Goal: Find specific page/section: Find specific page/section

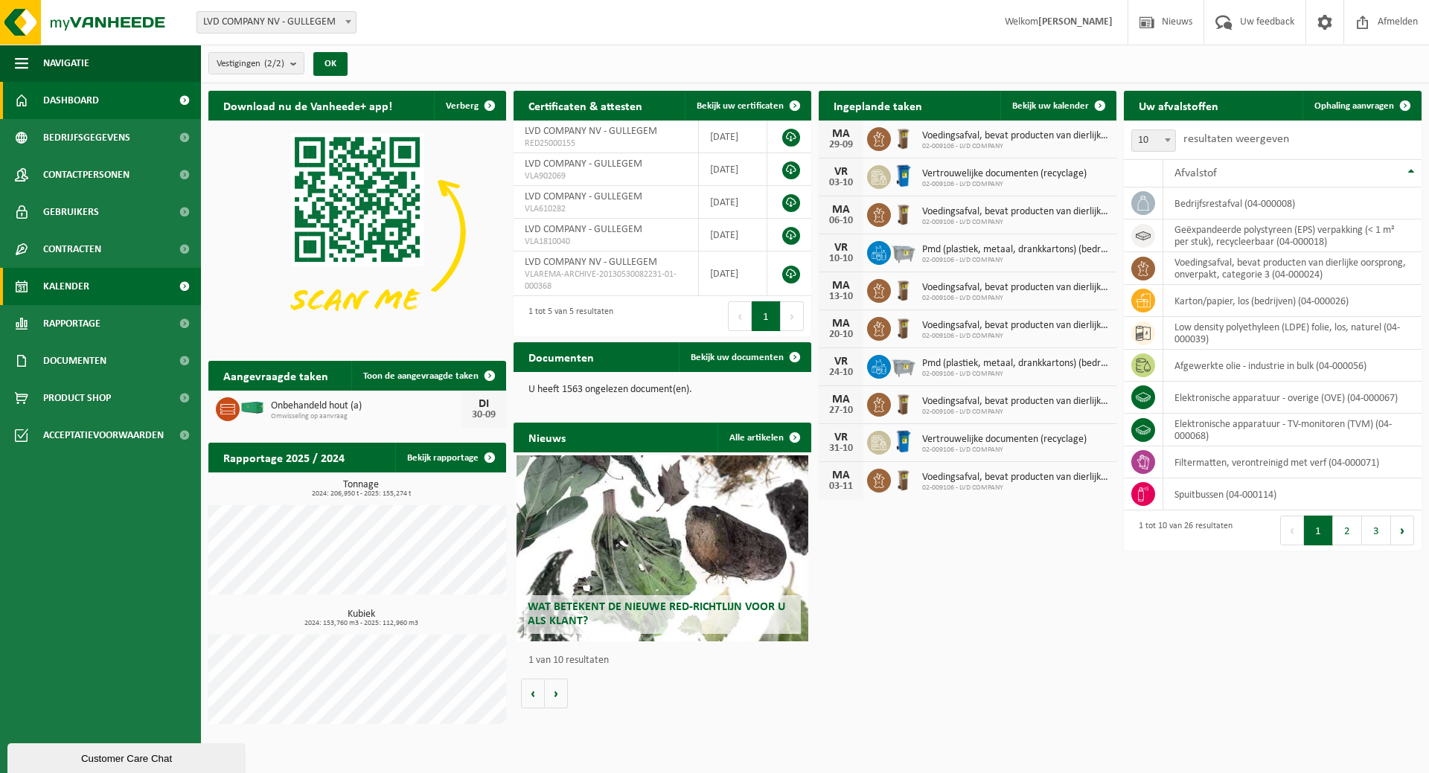
click at [101, 293] on link "Kalender" at bounding box center [100, 286] width 201 height 37
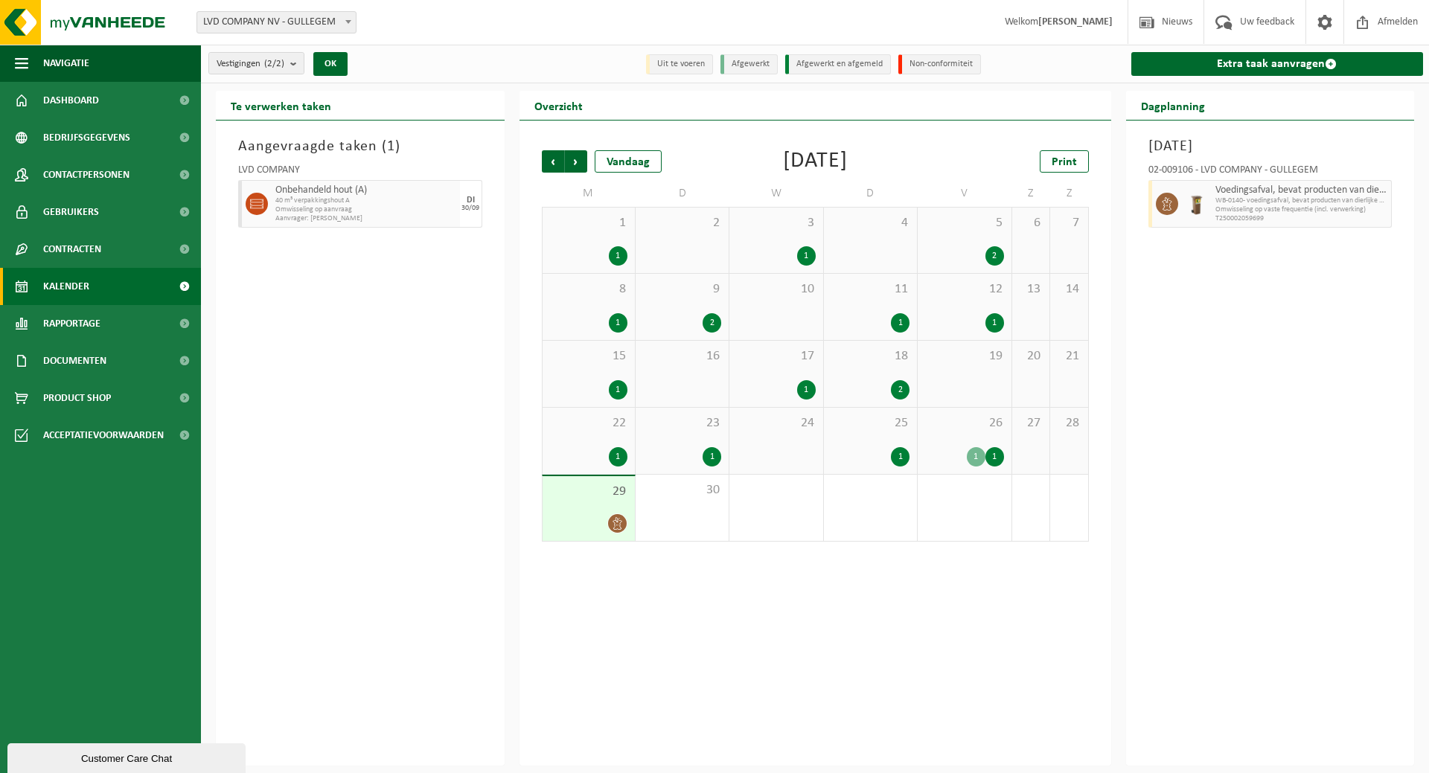
click at [103, 280] on link "Kalender" at bounding box center [100, 286] width 201 height 37
click at [71, 326] on span "Rapportage" at bounding box center [71, 323] width 57 height 37
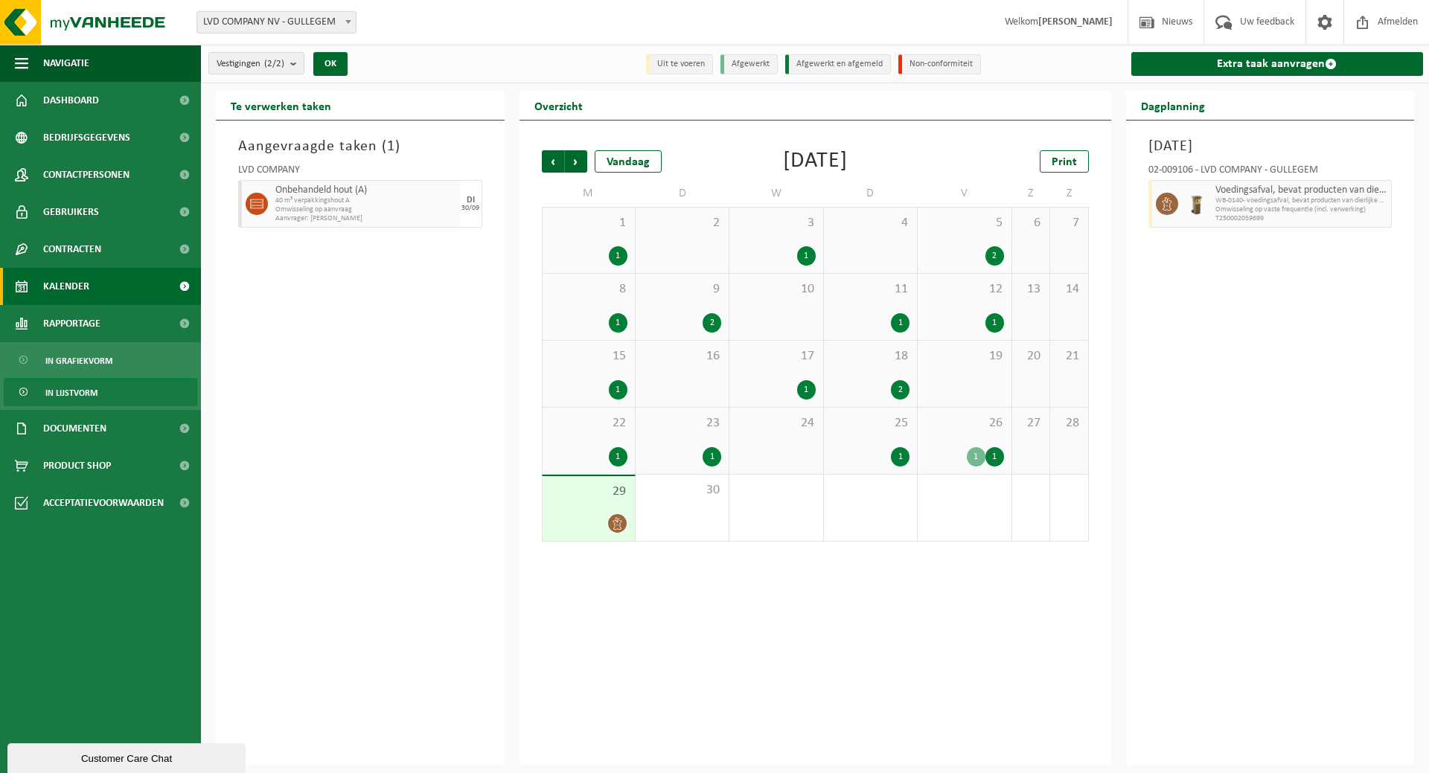
click at [57, 398] on span "In lijstvorm" at bounding box center [71, 393] width 52 height 28
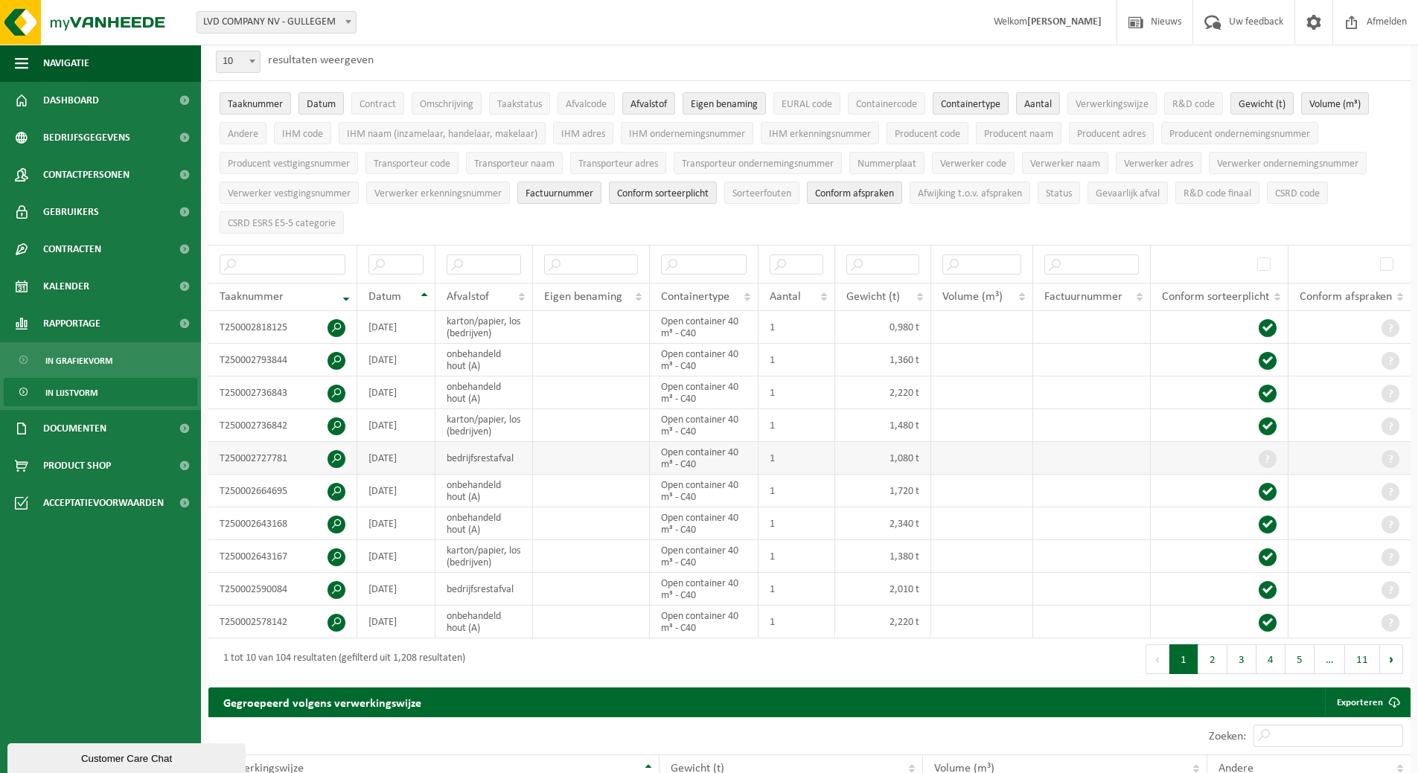
scroll to position [149, 0]
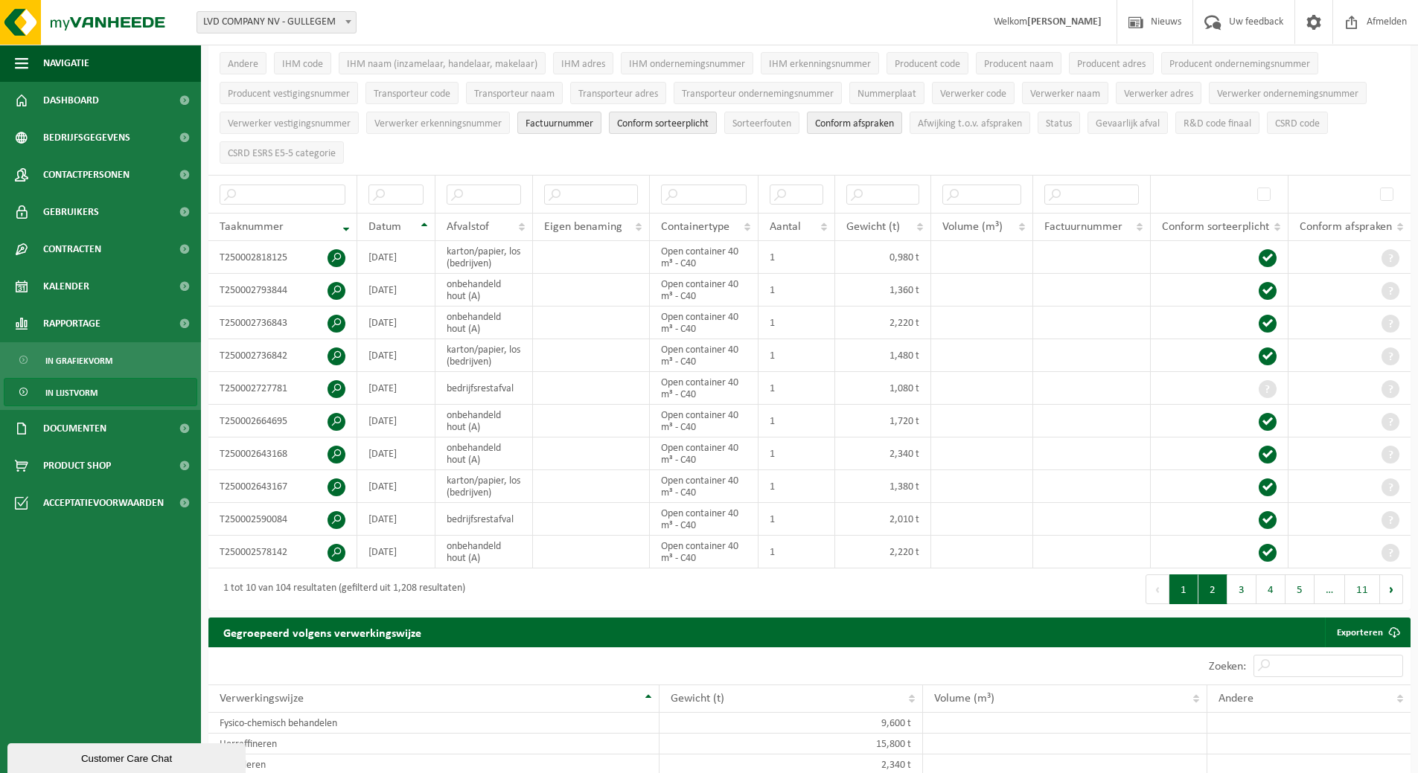
click at [1216, 589] on button "2" at bounding box center [1213, 590] width 29 height 30
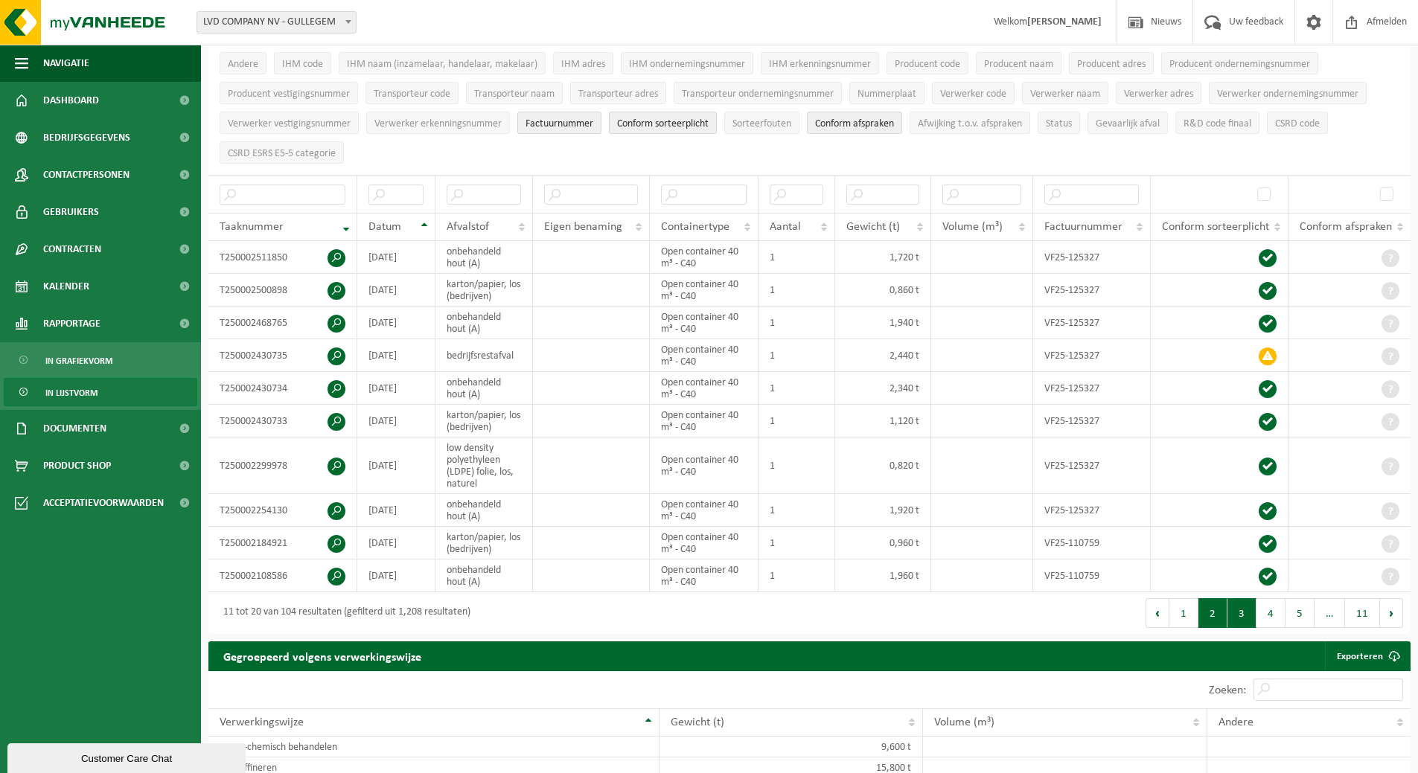
click at [1245, 613] on button "3" at bounding box center [1242, 614] width 29 height 30
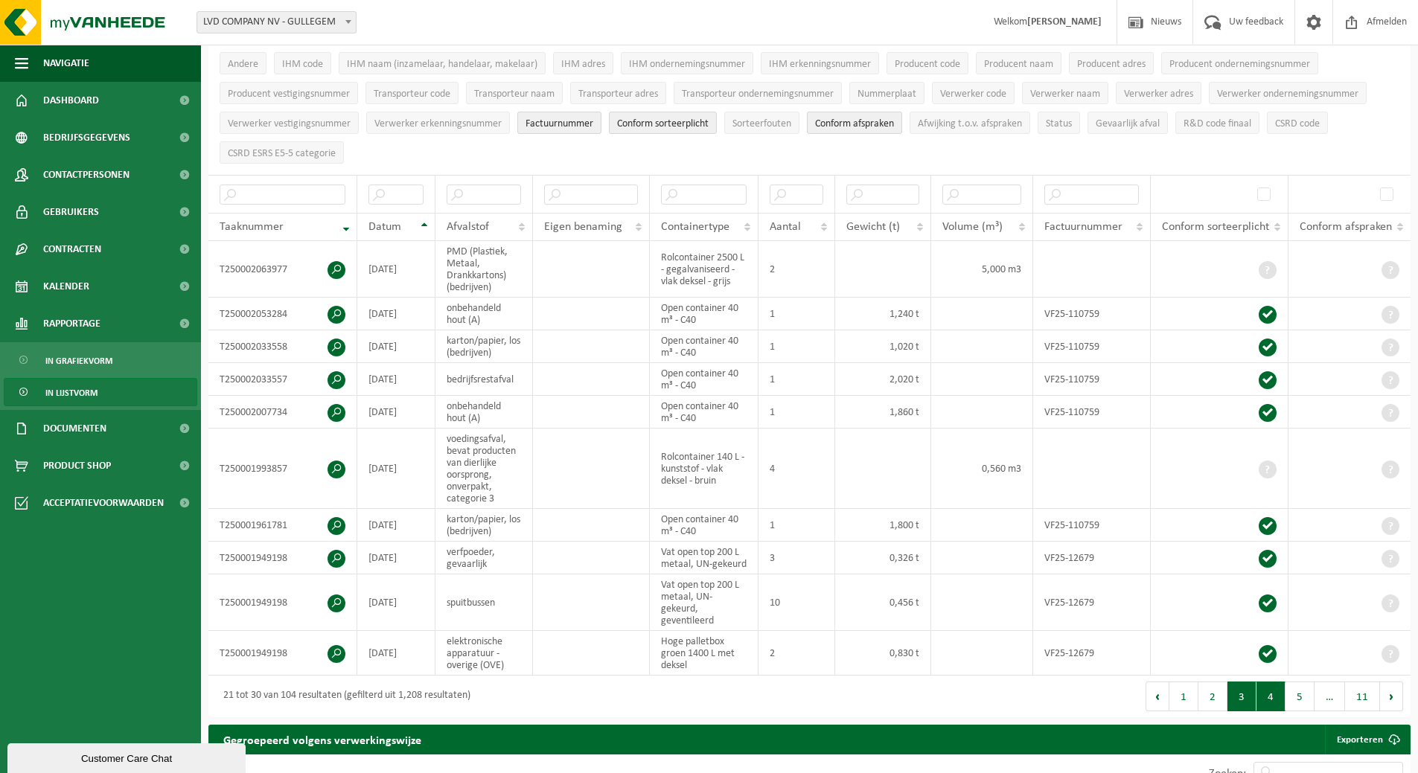
click at [1265, 695] on button "4" at bounding box center [1271, 697] width 29 height 30
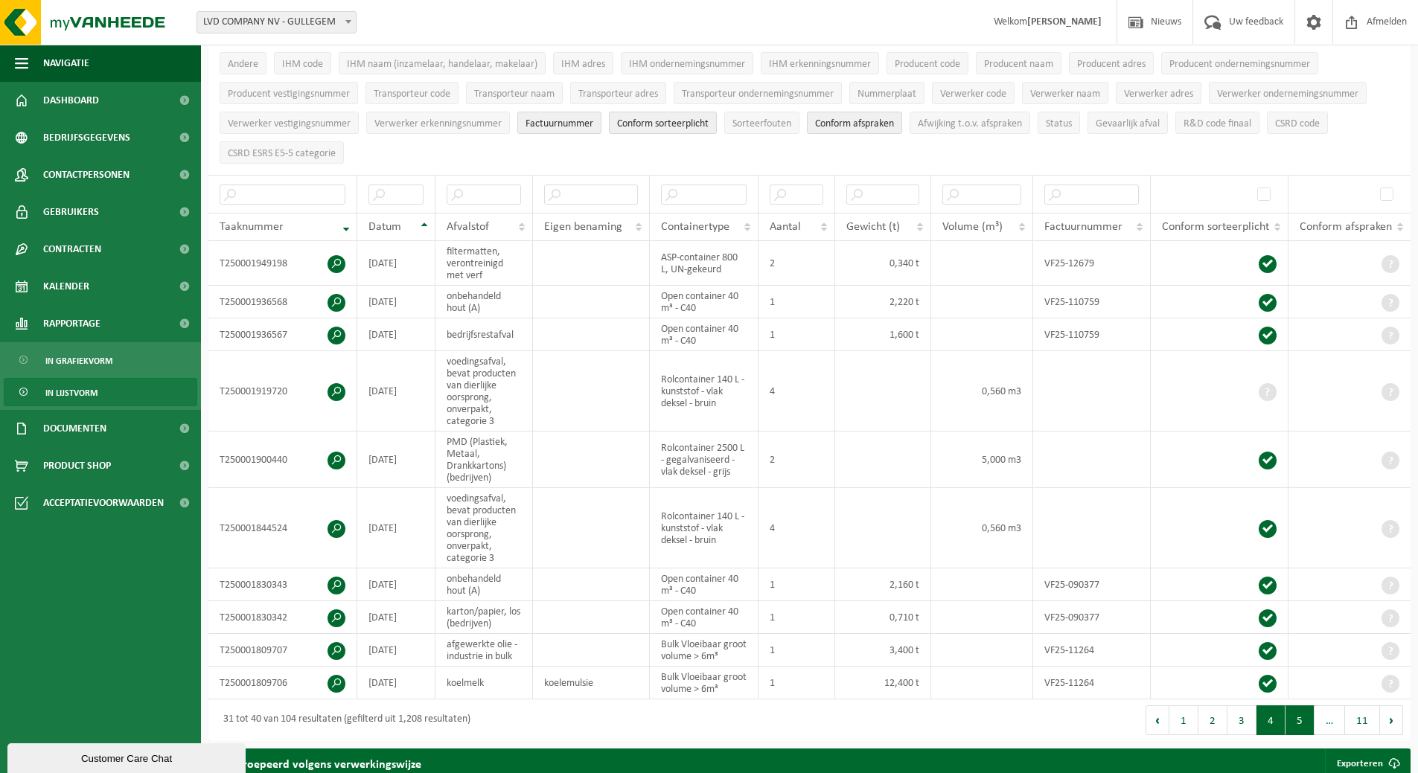
click at [1300, 716] on button "5" at bounding box center [1300, 721] width 29 height 30
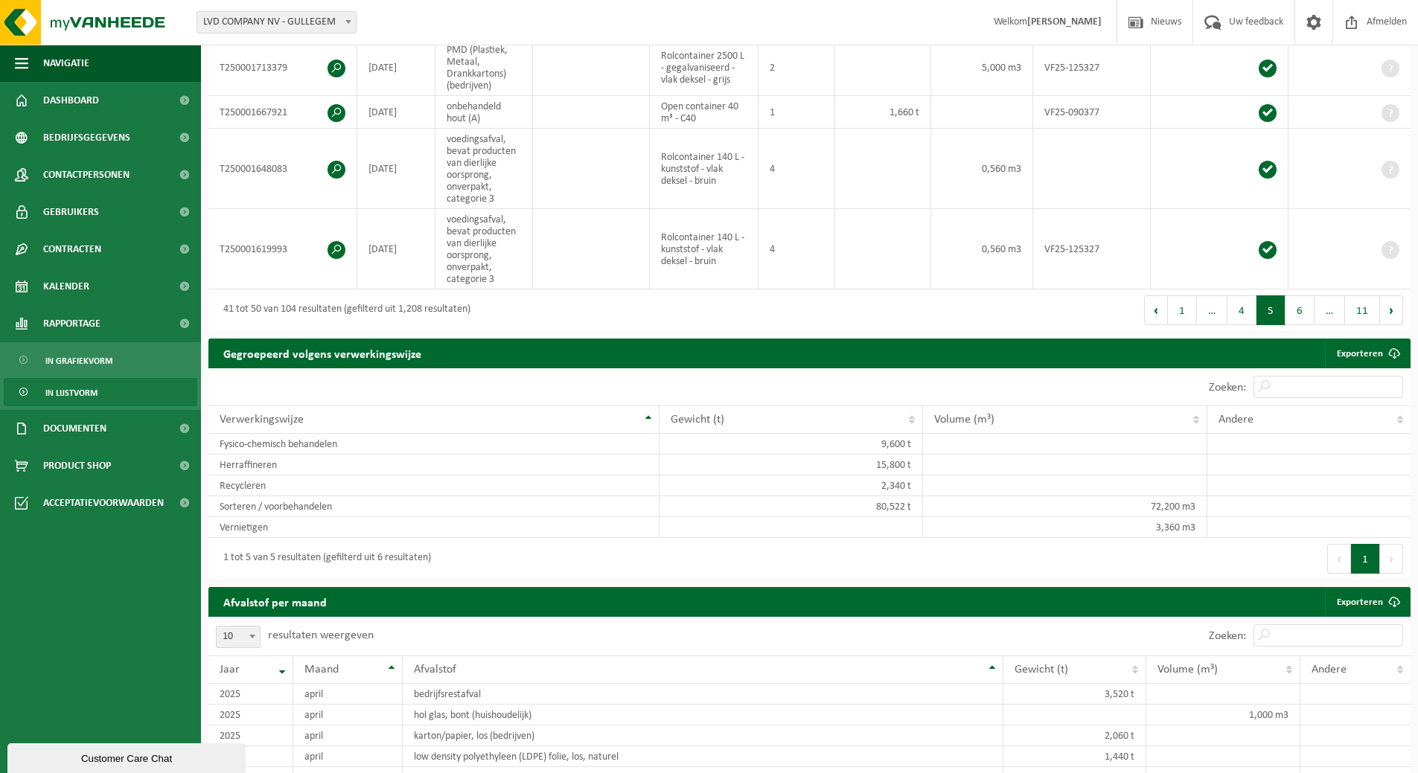
scroll to position [596, 0]
